Goal: Check status: Check status

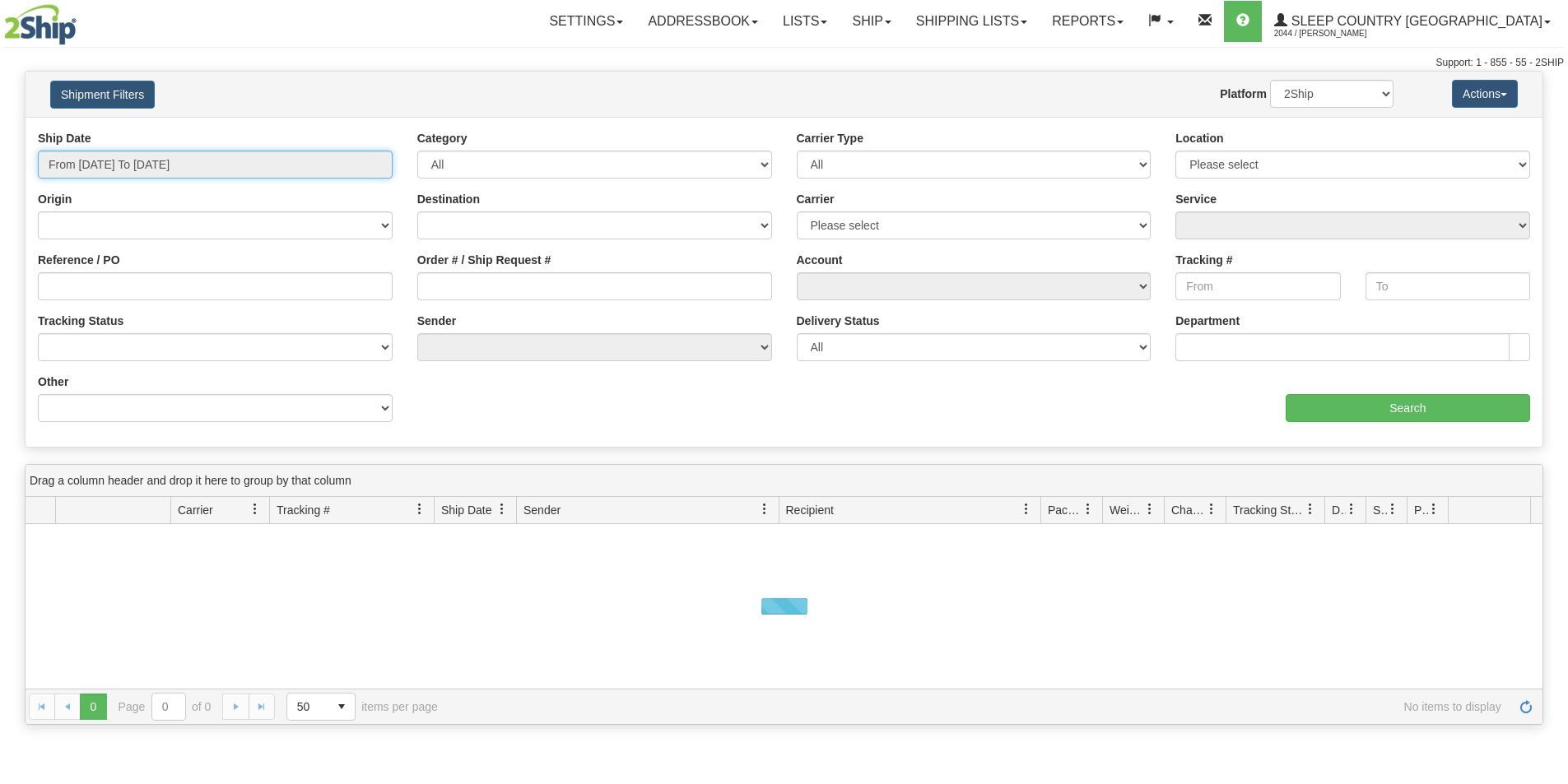
click at [219, 165] on input "From [DATE] To [DATE]" at bounding box center [215, 165] width 355 height 28
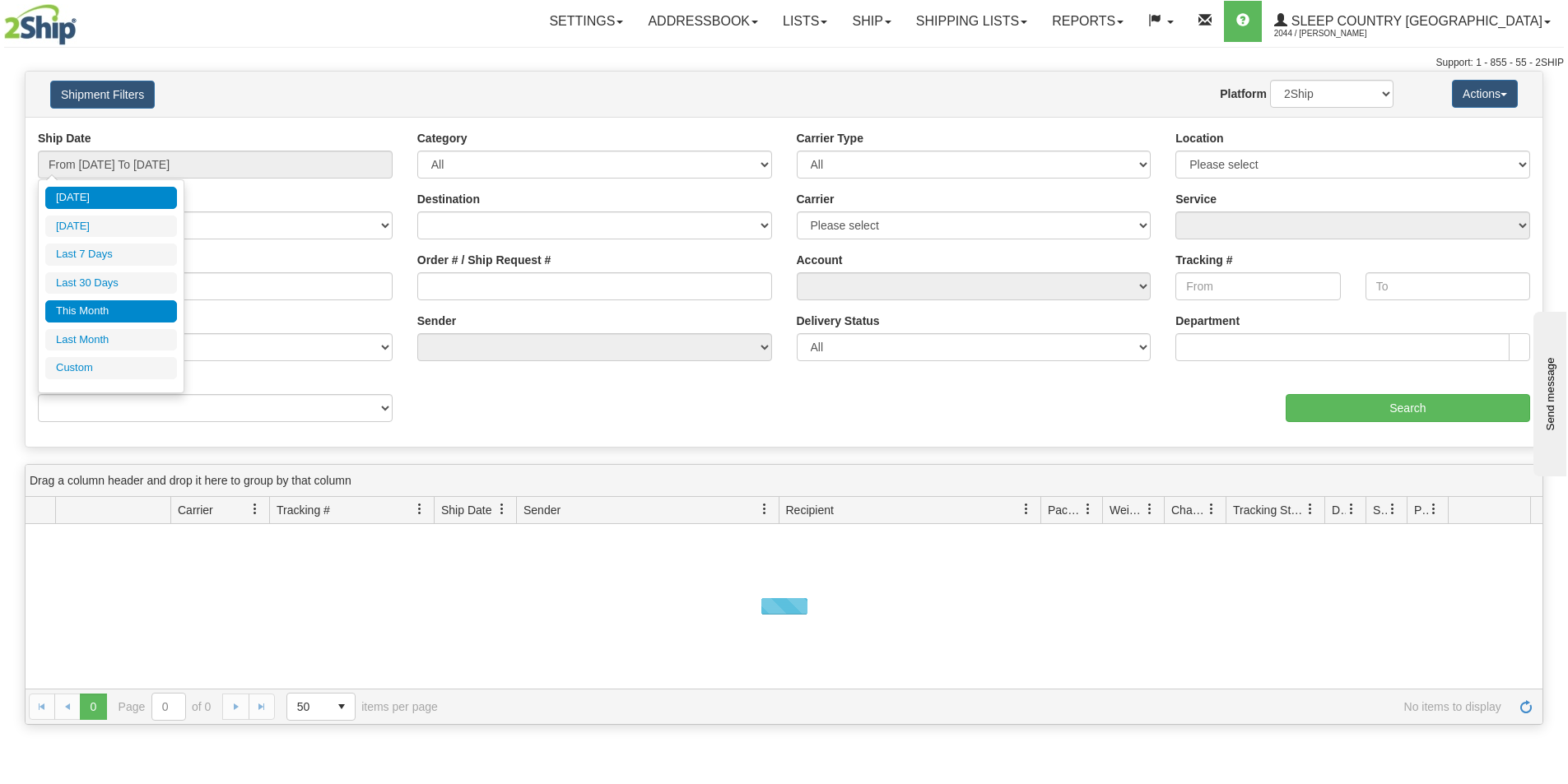
click at [133, 303] on li "This Month" at bounding box center [111, 310] width 132 height 22
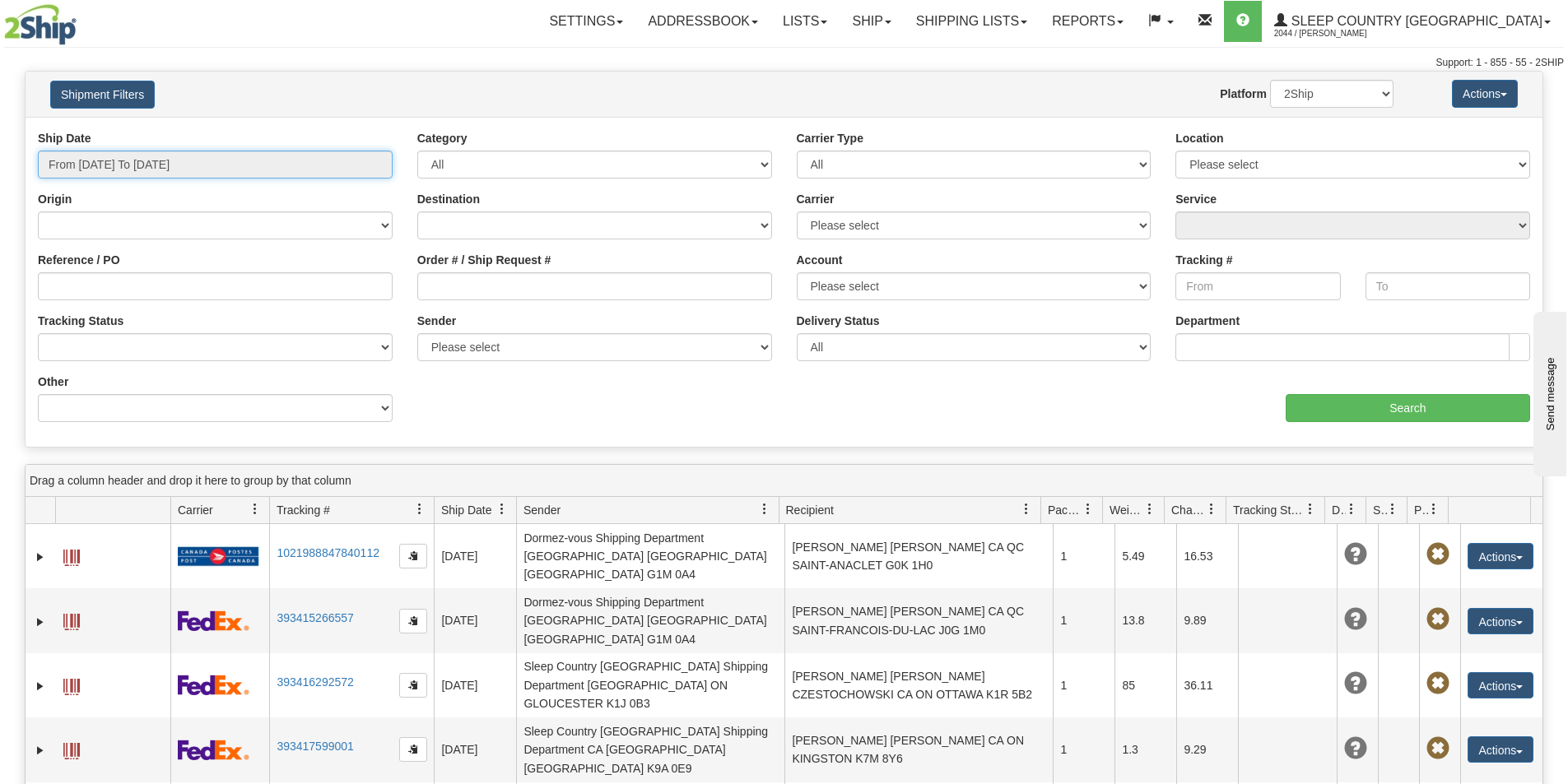
click at [113, 150] on input "From [DATE] To [DATE]" at bounding box center [215, 165] width 355 height 28
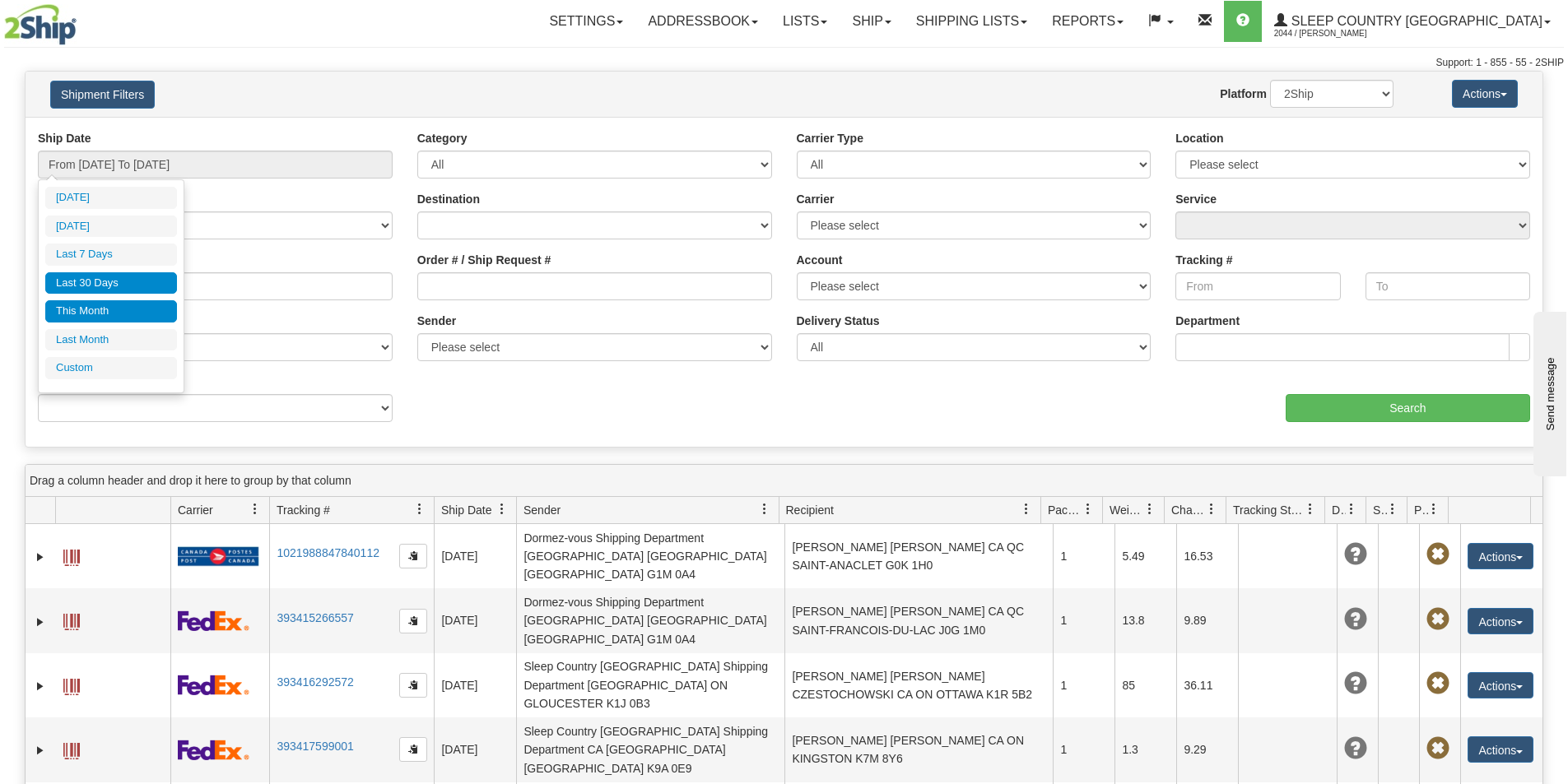
click at [116, 272] on ul "[DATE] [DATE] Last 7 Days Last 30 Days This Month Last Month Custom" at bounding box center [111, 283] width 132 height 193
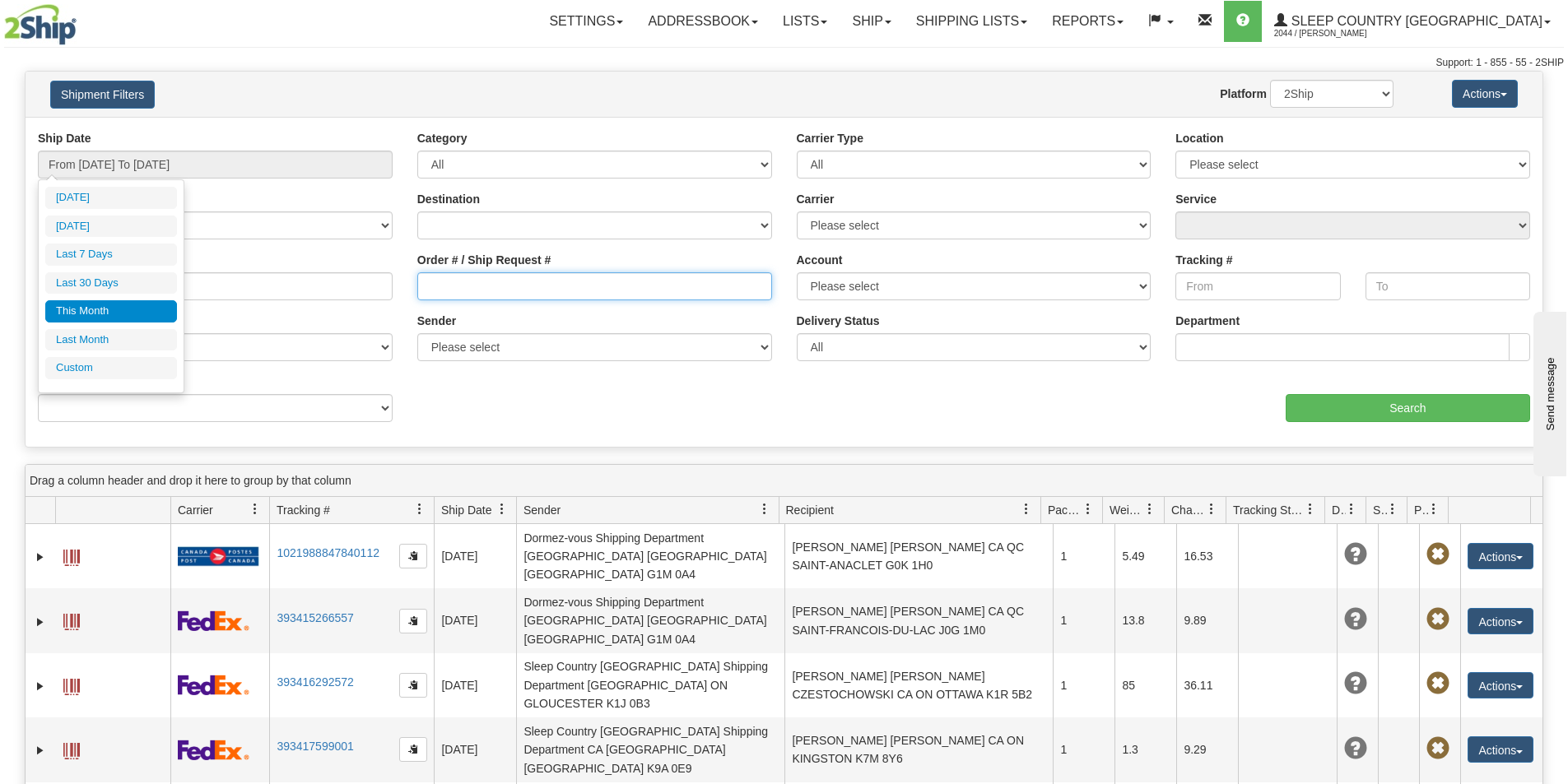
click at [493, 282] on input "Order # / Ship Request #" at bounding box center [594, 287] width 355 height 28
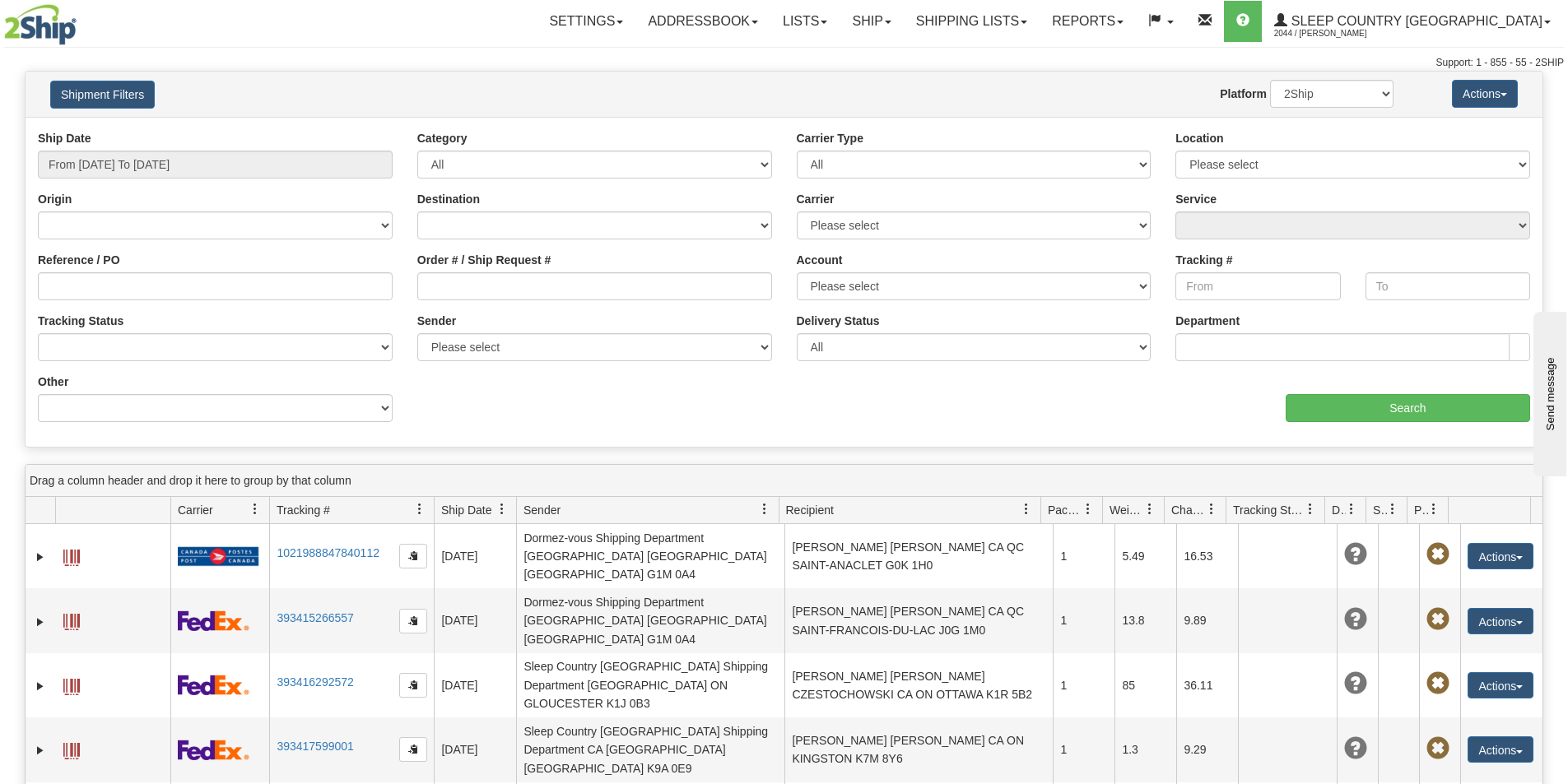
click at [169, 144] on div "Ship Date From [DATE] To [DATE]" at bounding box center [215, 153] width 355 height 48
click at [167, 157] on input "From [DATE] To [DATE]" at bounding box center [215, 165] width 355 height 28
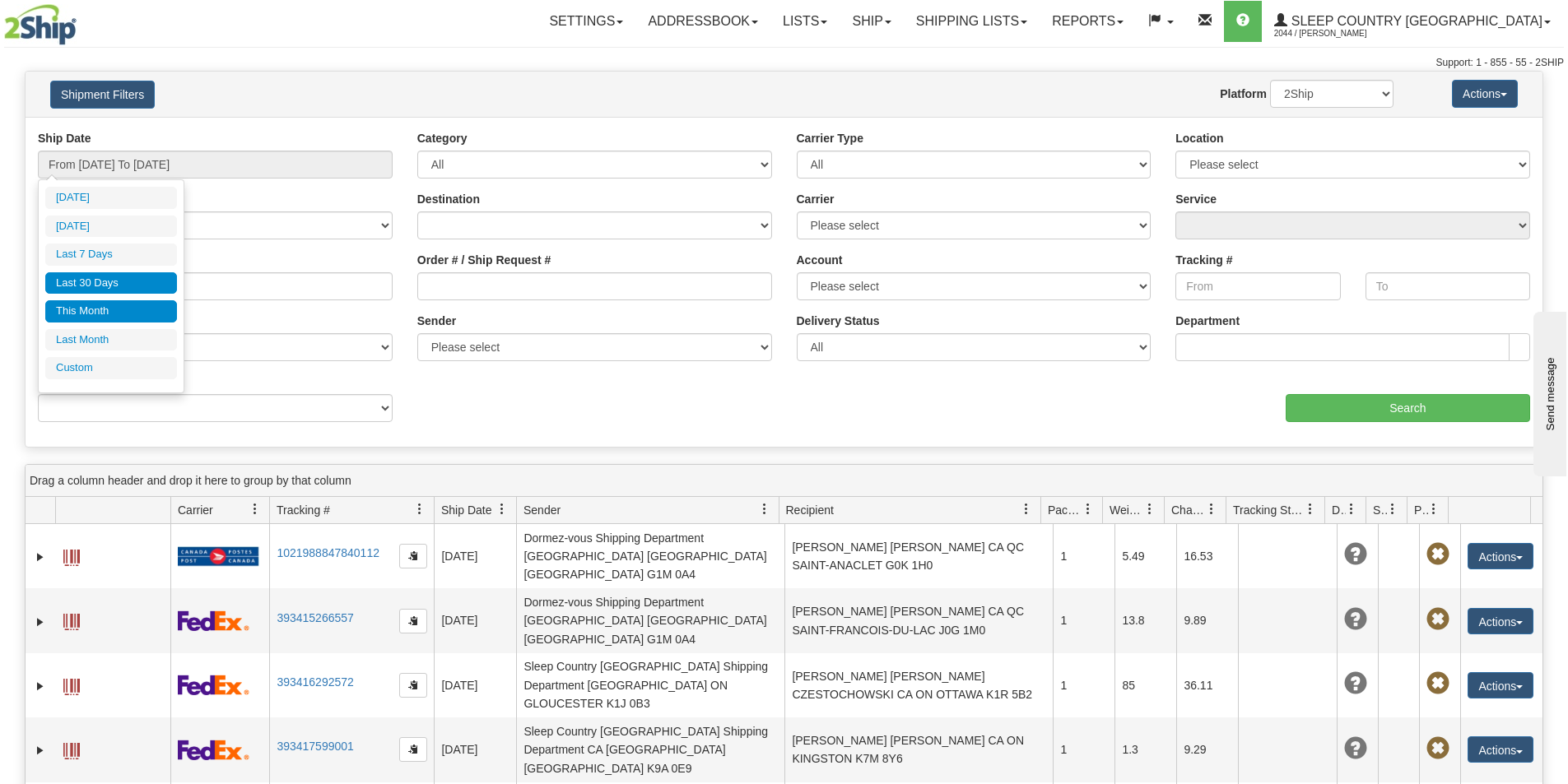
click at [100, 280] on li "Last 30 Days" at bounding box center [111, 283] width 132 height 22
type input "From [DATE] To [DATE]"
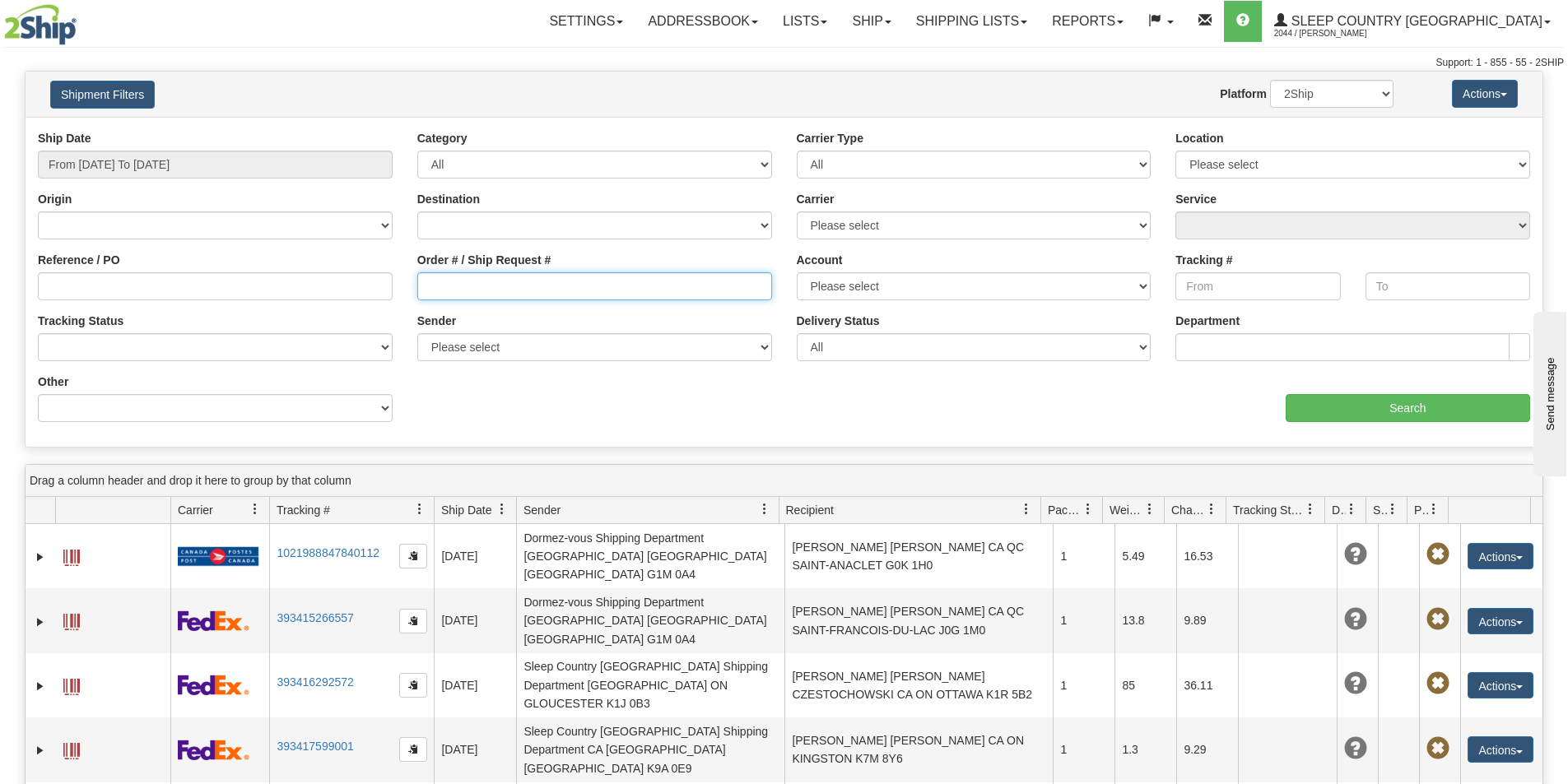
click at [518, 287] on input "Order # / Ship Request #" at bounding box center [594, 287] width 355 height 28
paste input "9000I098096"
type input "9000I098096"
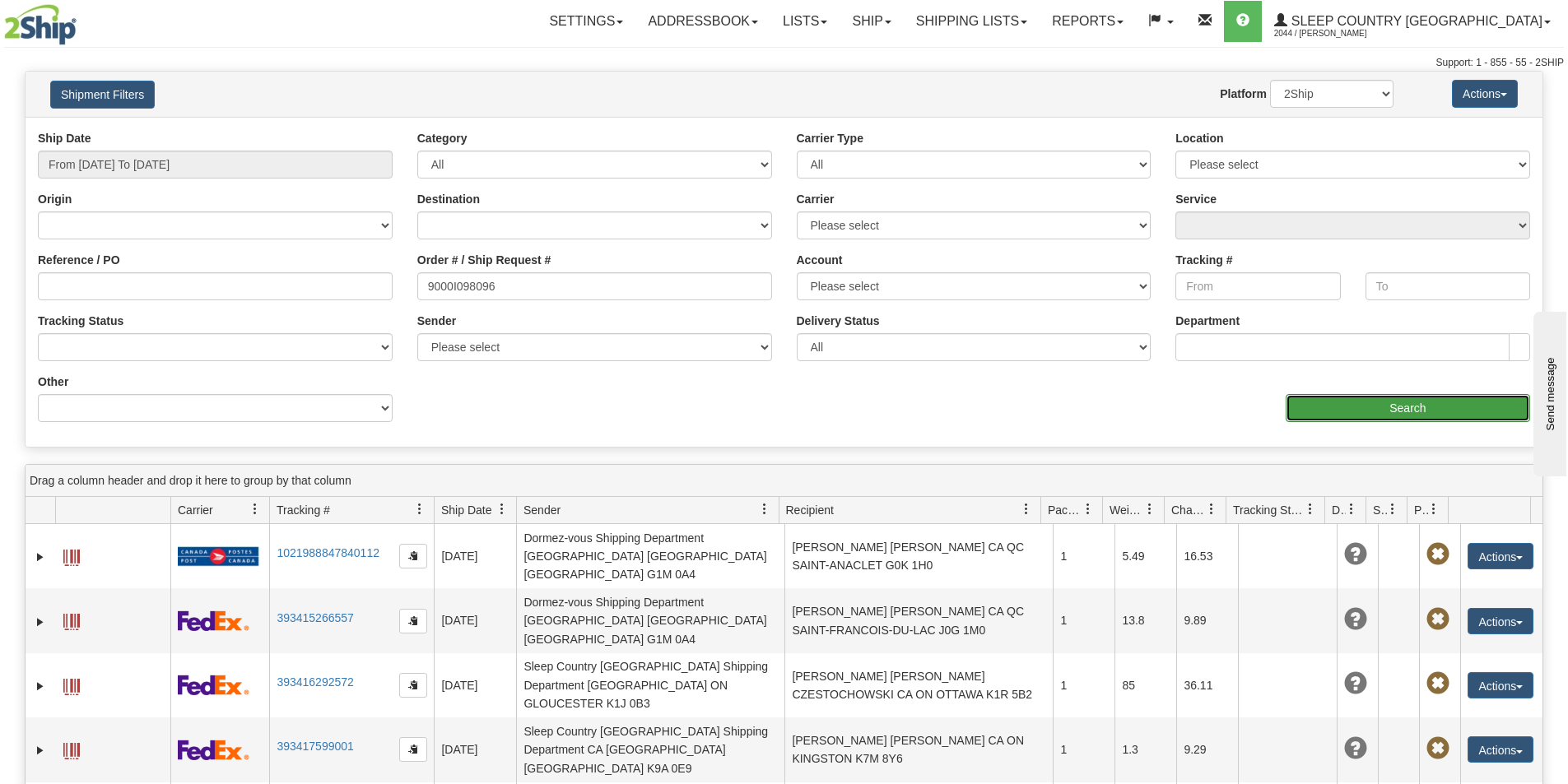
click at [1387, 411] on input "Search" at bounding box center [1408, 409] width 244 height 28
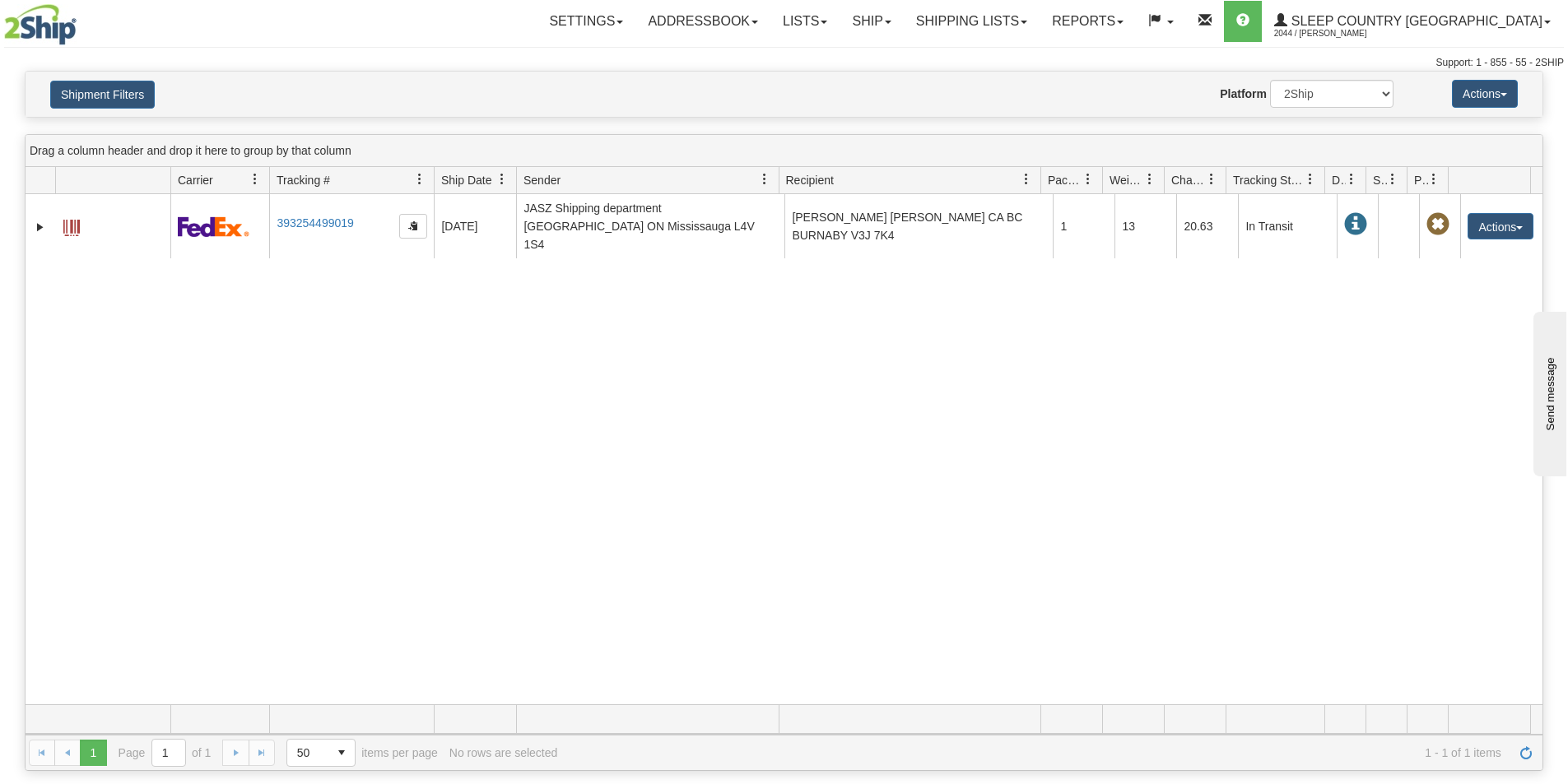
click at [745, 99] on div "Website Agent Nothing selected Client User Platform 2Ship Imported" at bounding box center [846, 94] width 1119 height 28
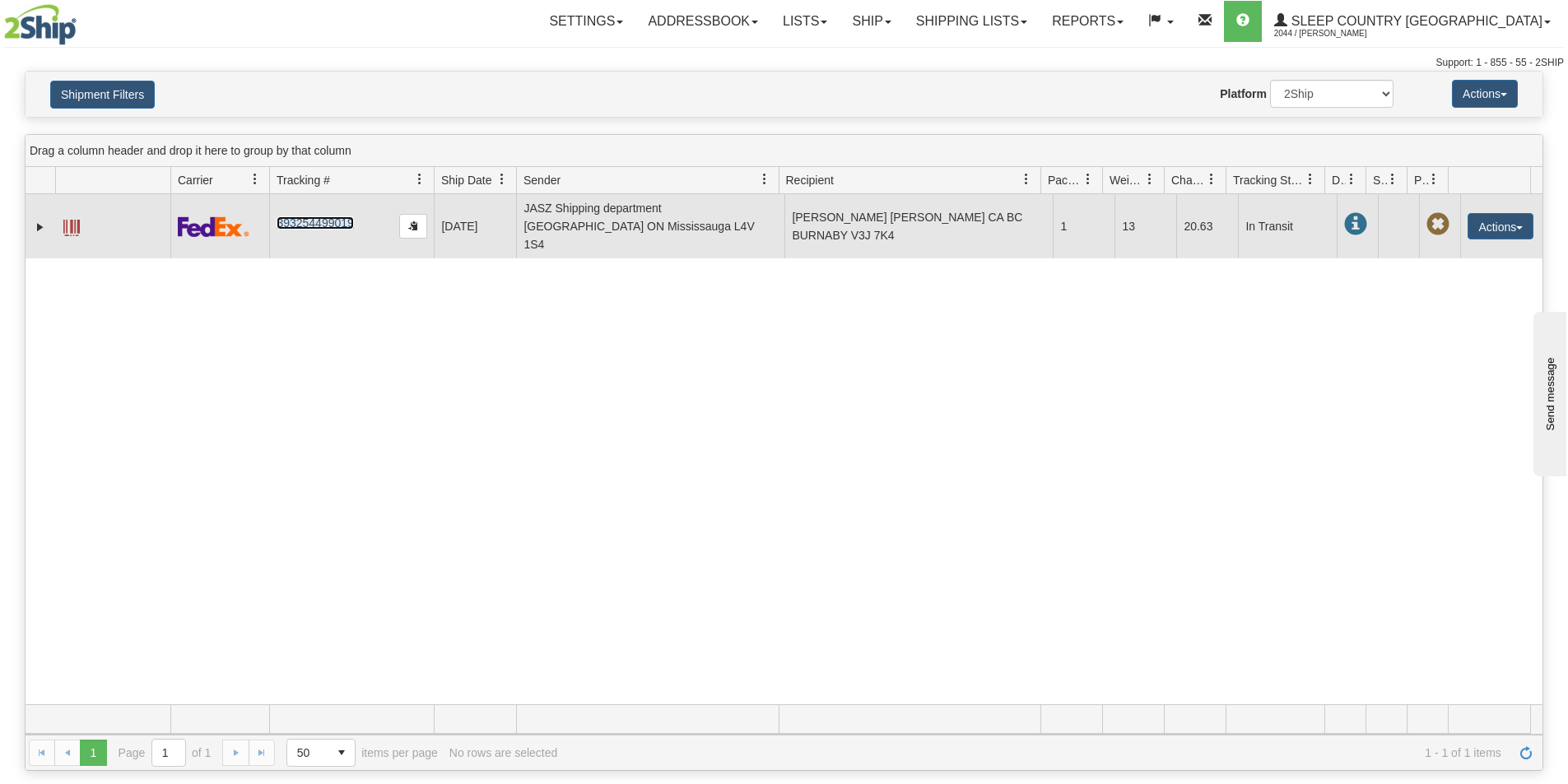
click at [307, 217] on link "393254499019" at bounding box center [314, 223] width 77 height 13
